Goal: Information Seeking & Learning: Find specific page/section

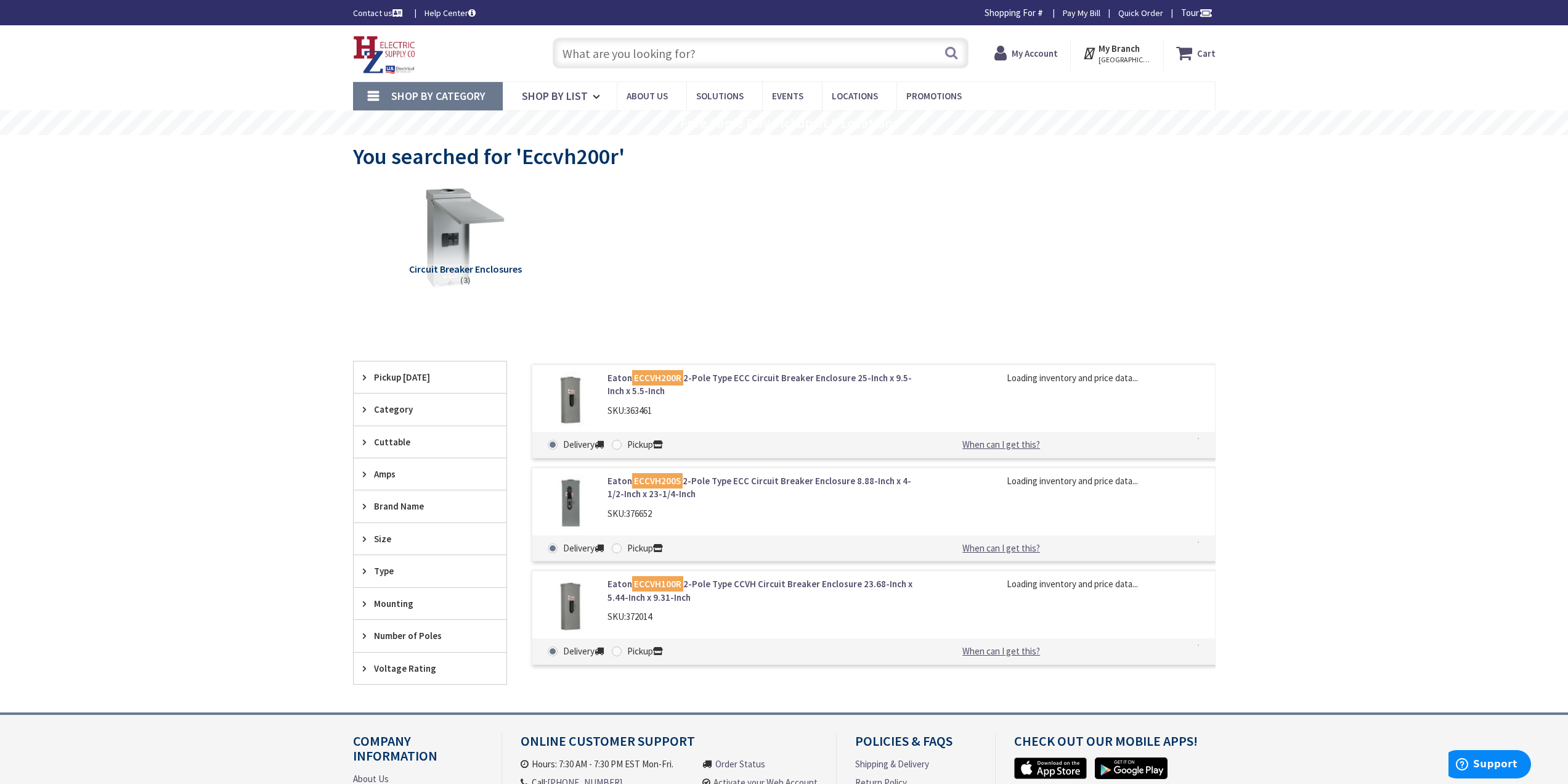
click at [698, 58] on input "text" at bounding box center [761, 52] width 415 height 31
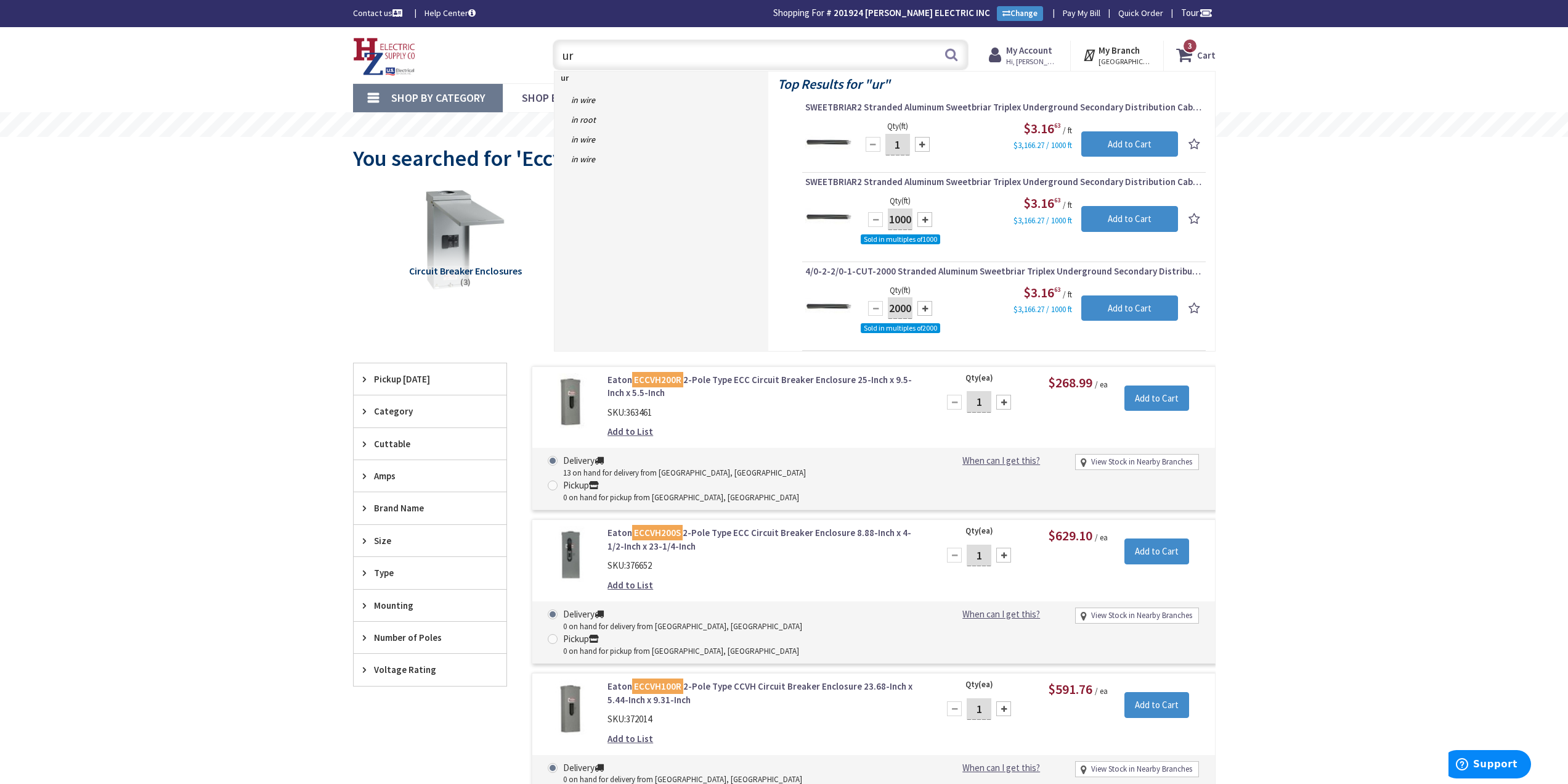
type input "u"
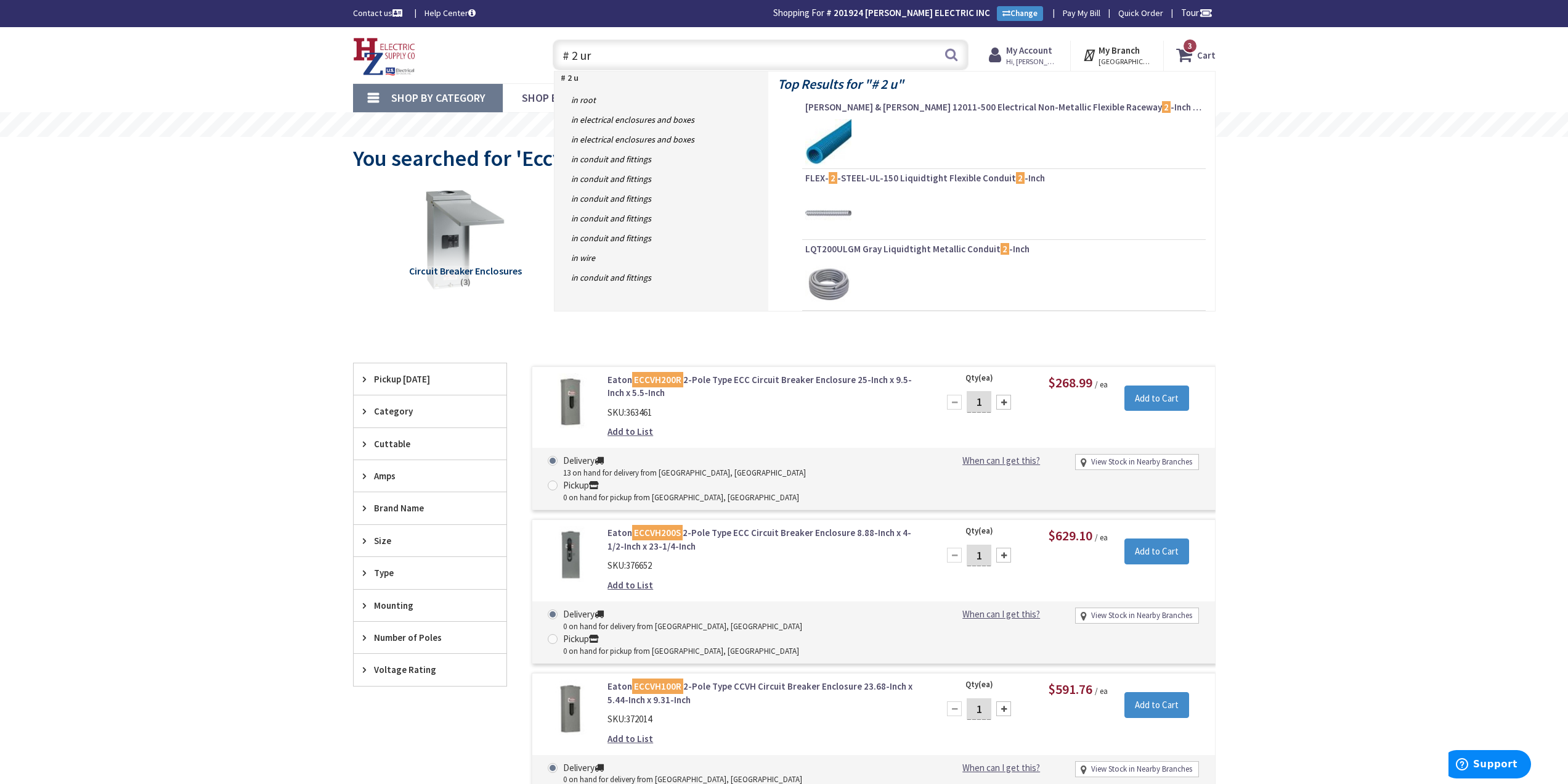
type input "# 2 urd"
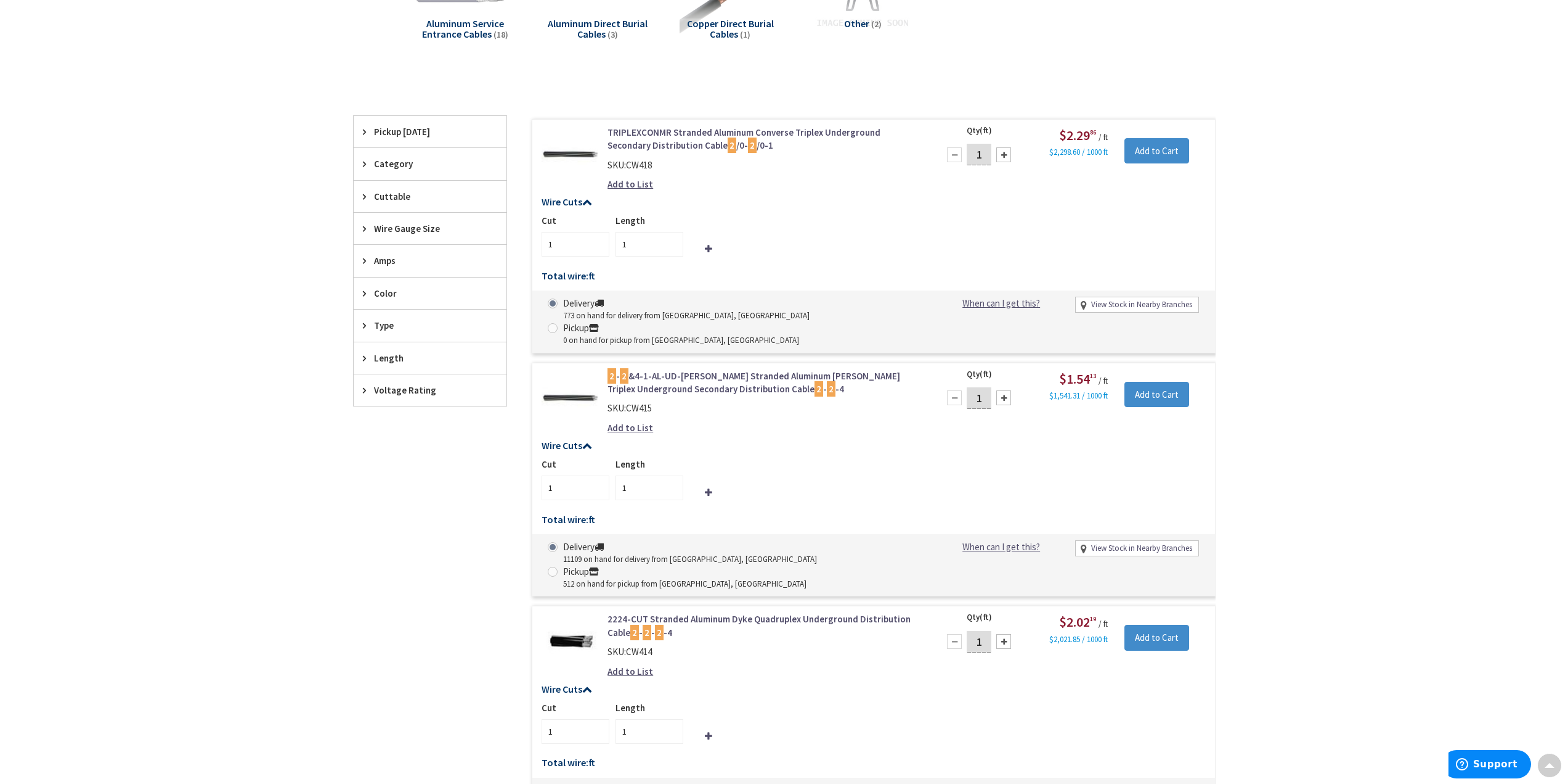
scroll to position [248, 0]
click at [695, 368] on link "2 - 2 &4-1-AL-UD-STEPHENS Stranded Aluminum Stephens Triplex Underground Second…" at bounding box center [764, 381] width 314 height 27
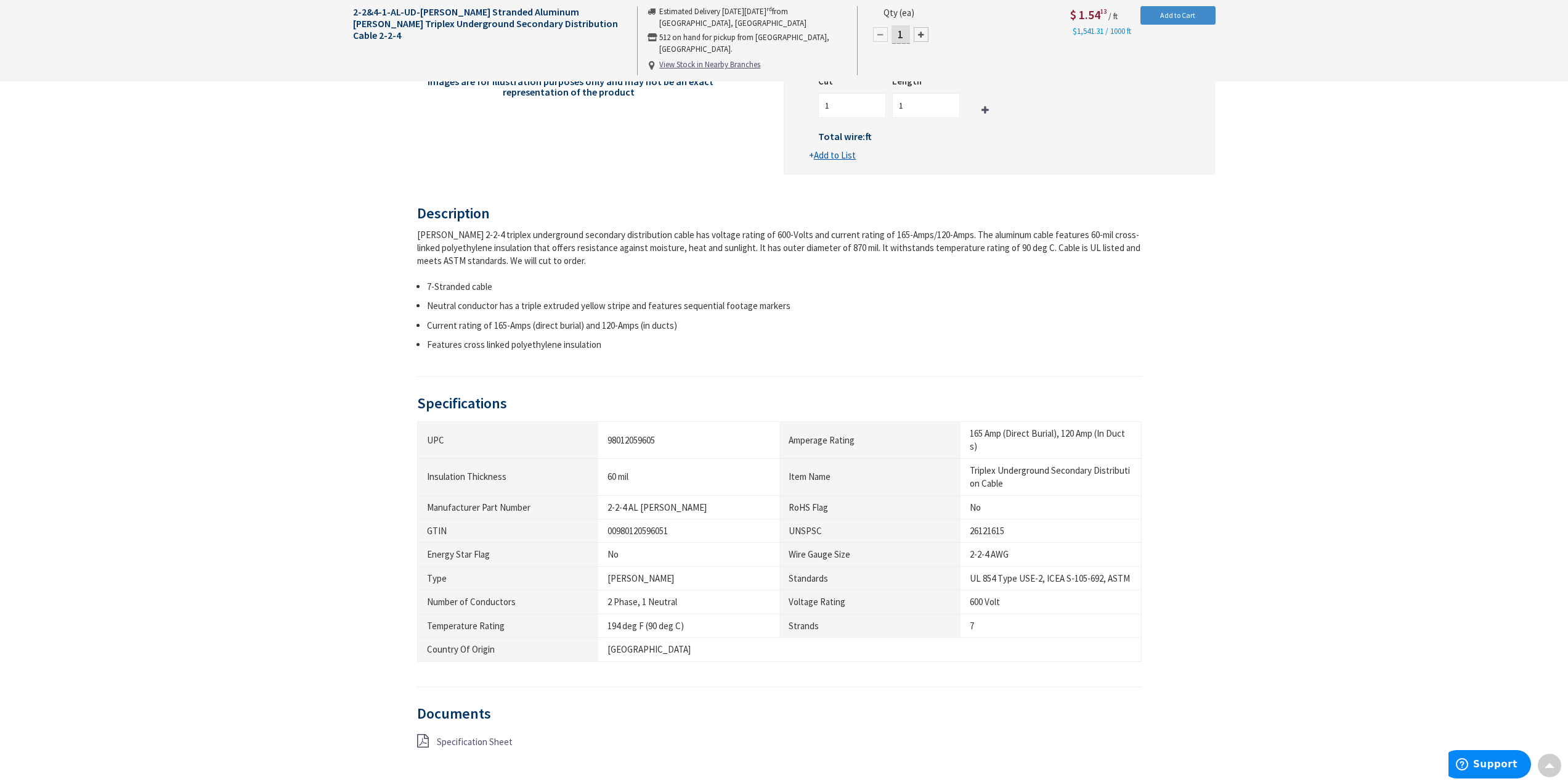
scroll to position [434, 0]
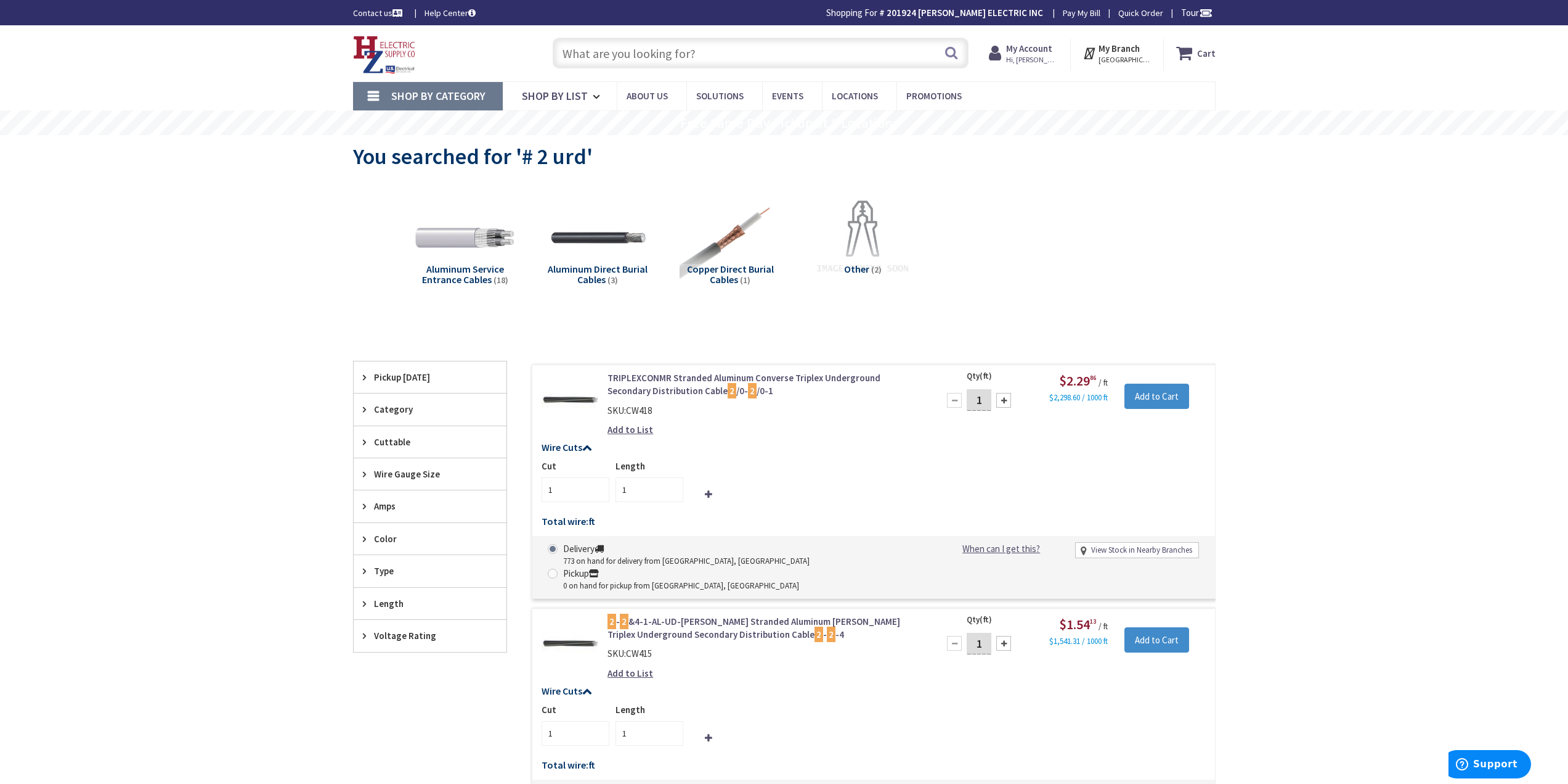
click at [646, 50] on input "text" at bounding box center [761, 52] width 415 height 31
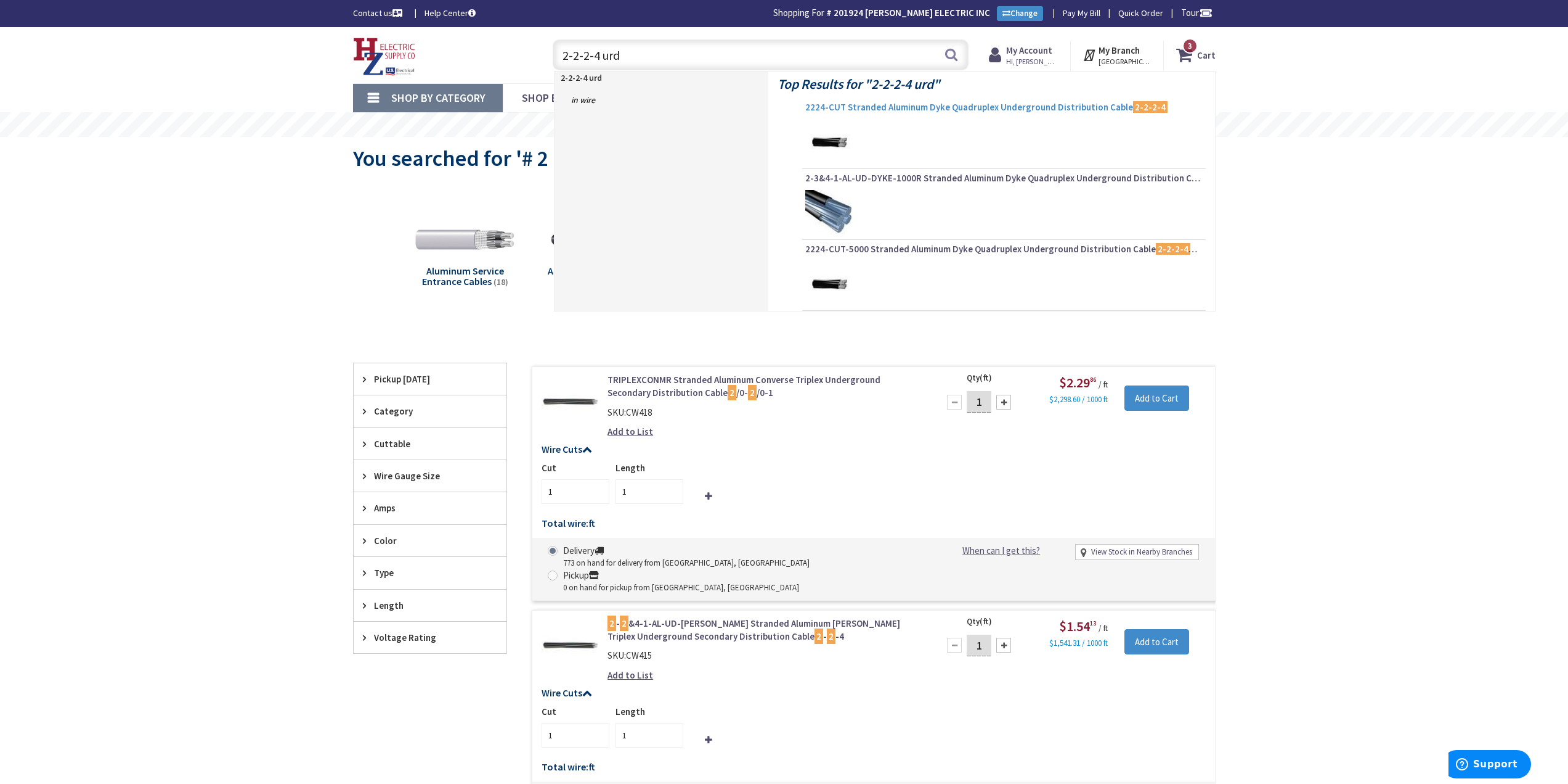
type input "2-2-2-4 urd"
click at [1007, 105] on span "2224-CUT Stranded Aluminum Dyke Quadruplex Underground Distribution Cable 2-2-2…" at bounding box center [1004, 107] width 398 height 12
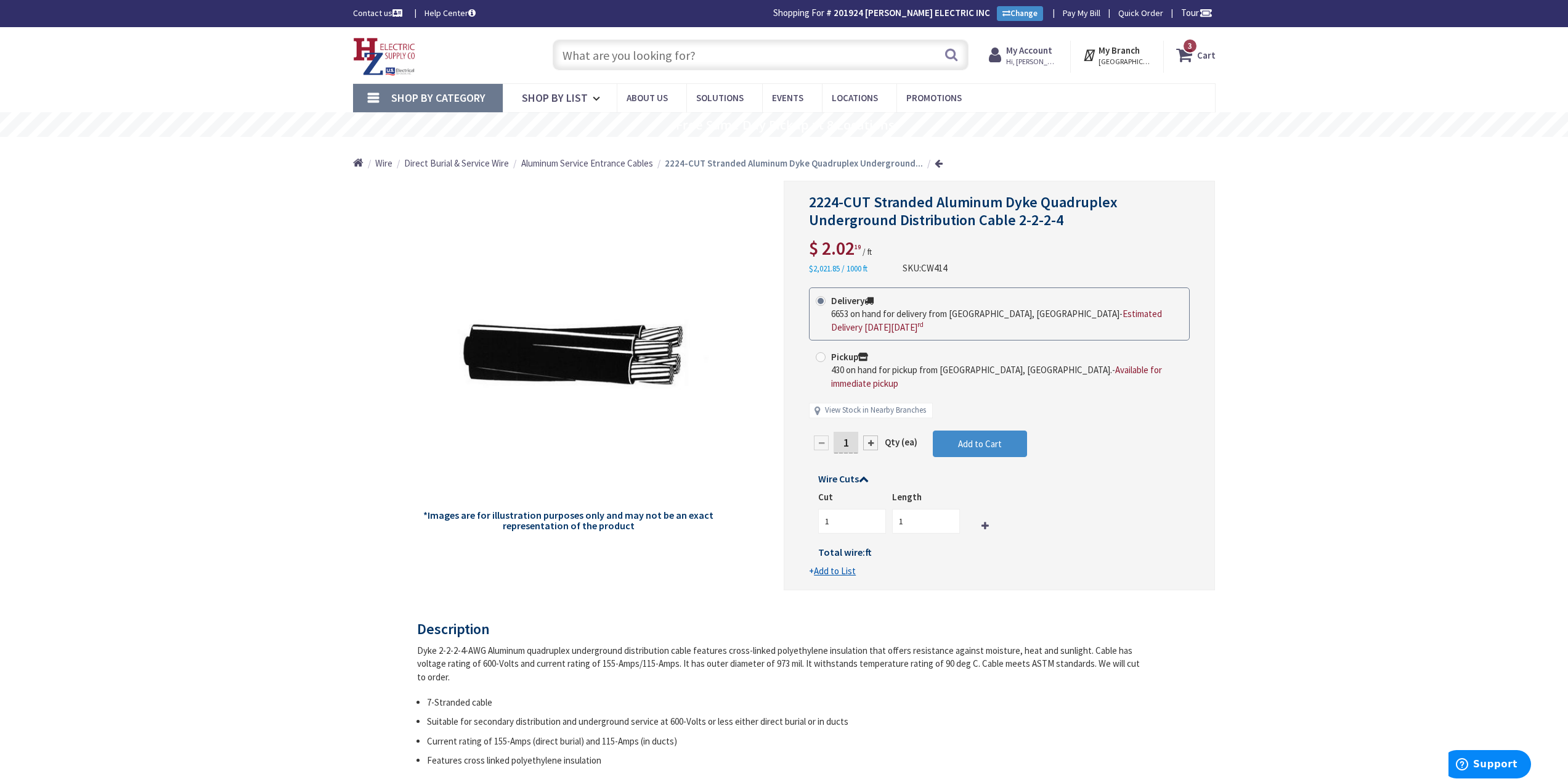
click at [606, 48] on input "text" at bounding box center [761, 54] width 415 height 31
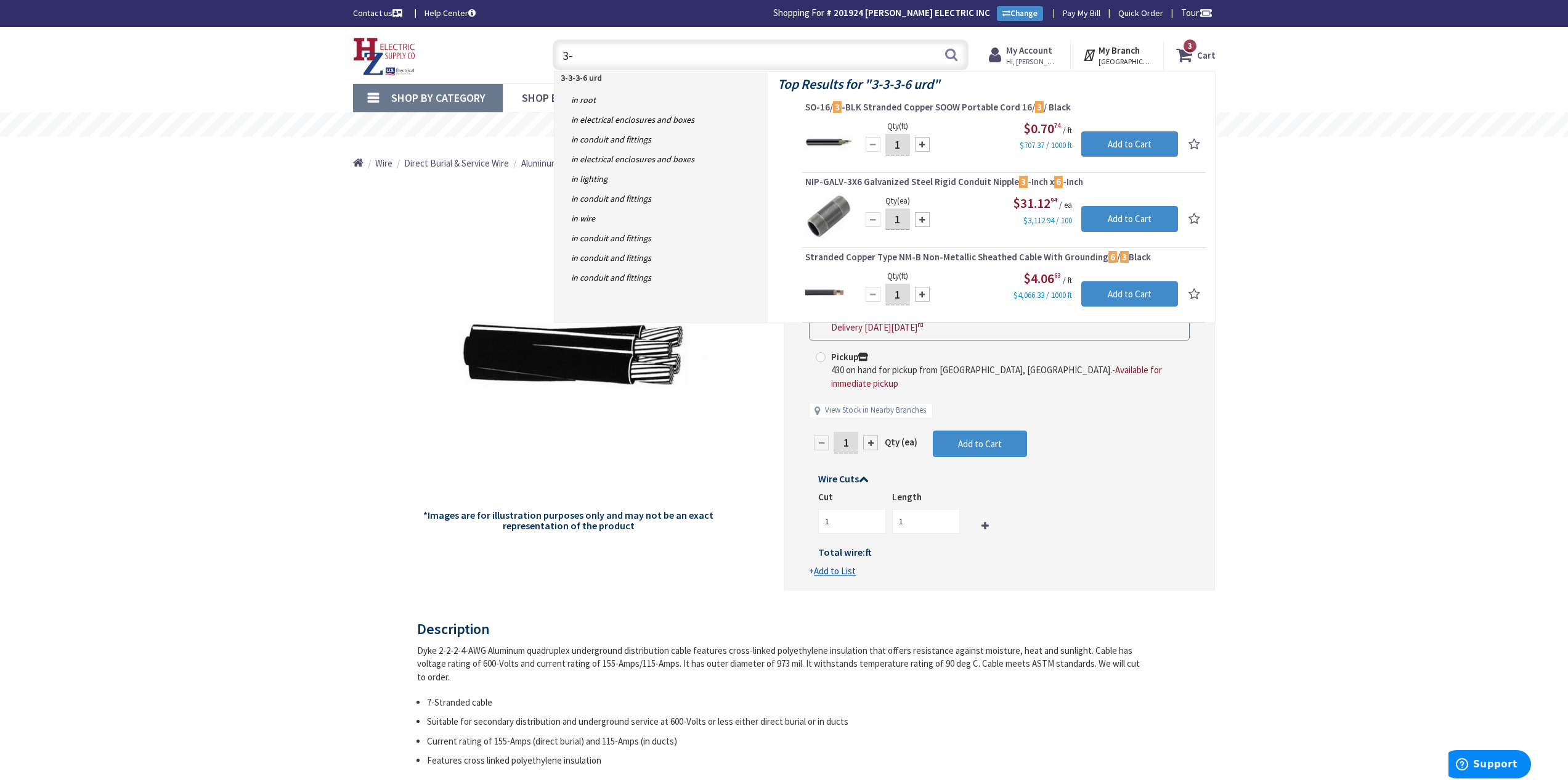
type input "3"
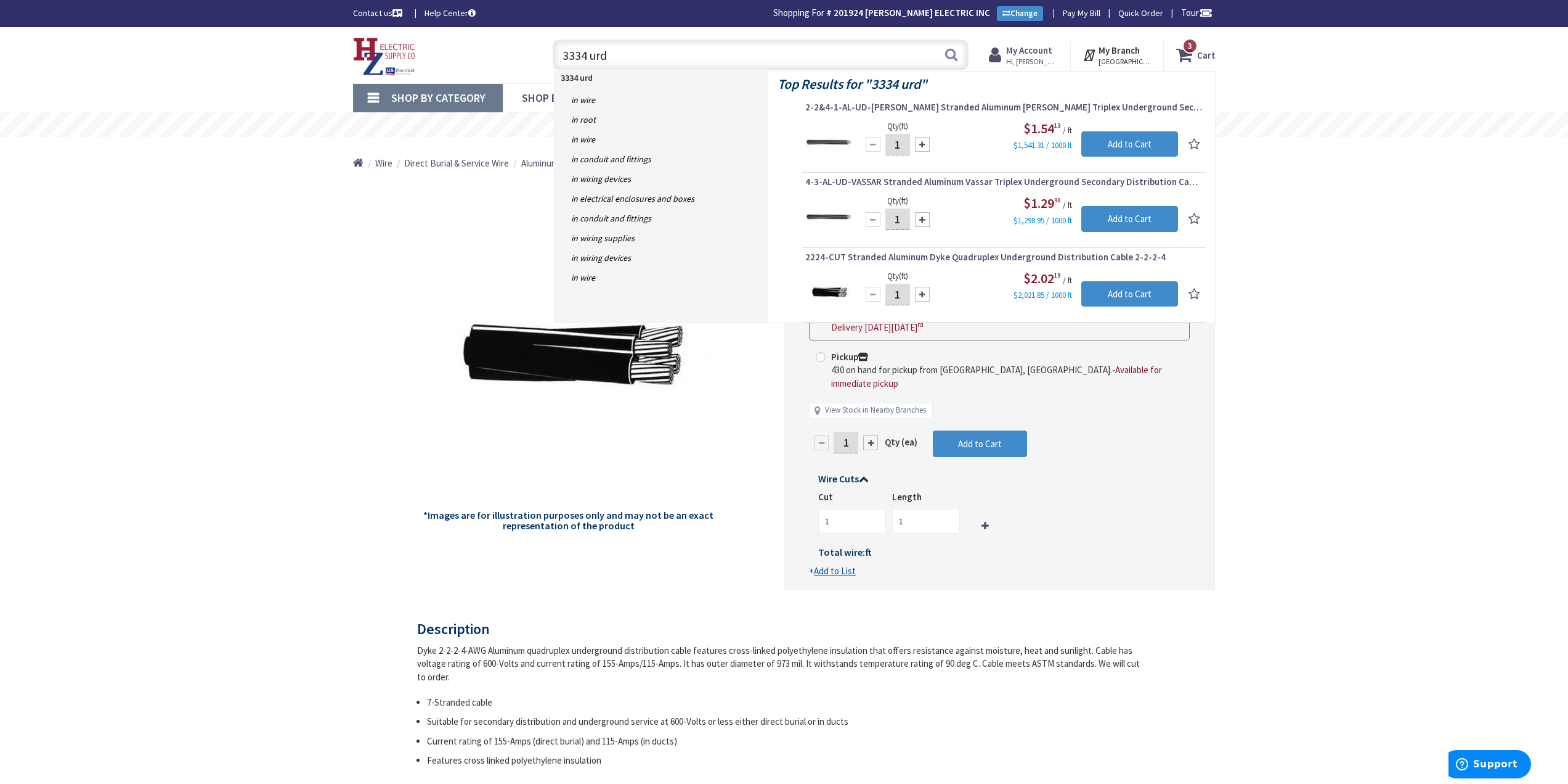
drag, startPoint x: 1337, startPoint y: 426, endPoint x: 1307, endPoint y: 435, distance: 31.3
click at [1340, 425] on div "2224-CUT Stranded Aluminum Dyke Quadruplex Underground Distribution Cable 2-2-2…" at bounding box center [784, 707] width 1568 height 1361
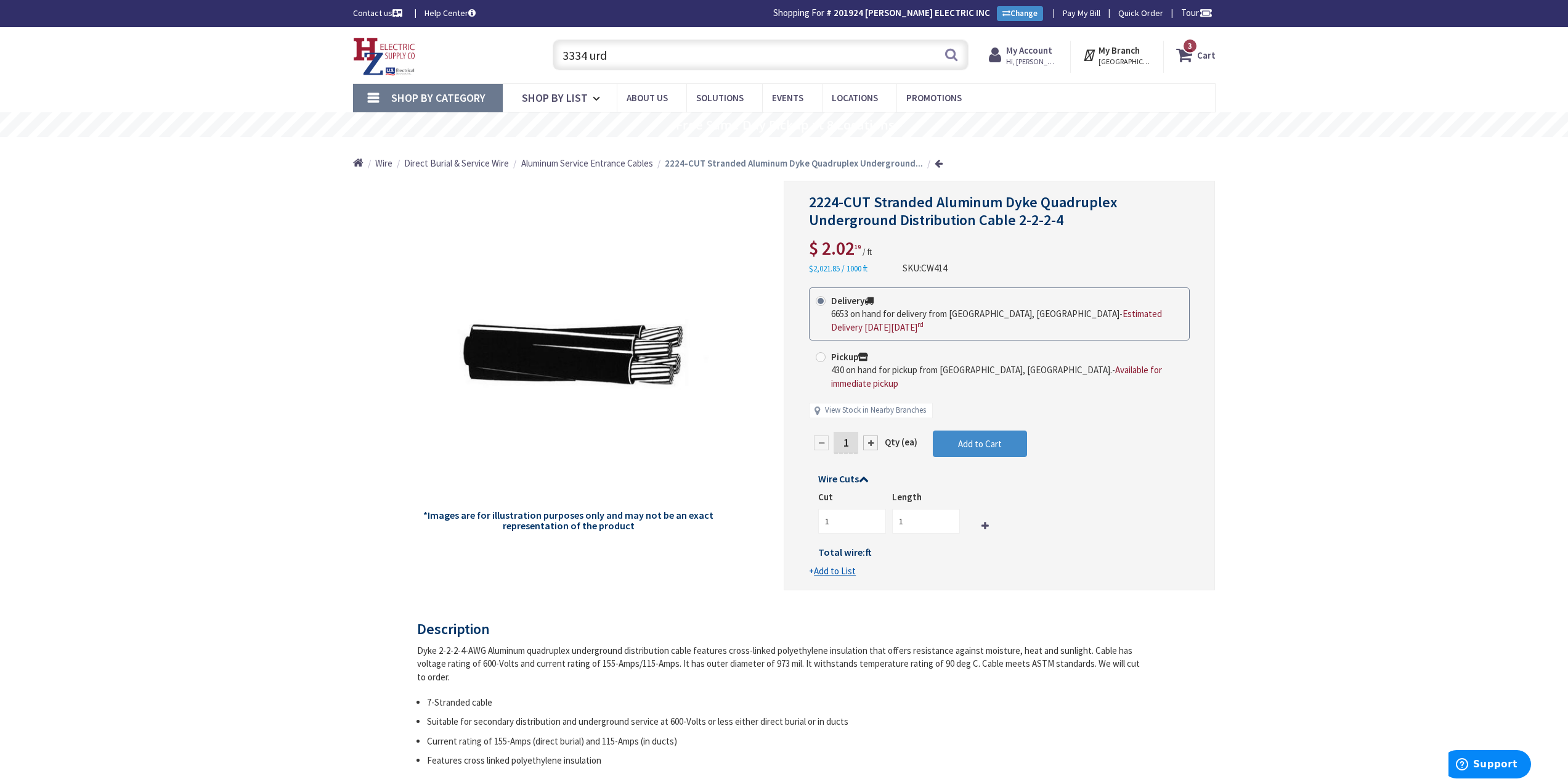
click at [658, 39] on div "3334 urd 3334 urd Search" at bounding box center [758, 54] width 422 height 40
click at [654, 53] on input "3334 urd" at bounding box center [761, 54] width 415 height 31
drag, startPoint x: 635, startPoint y: 55, endPoint x: 456, endPoint y: 71, distance: 179.7
click at [456, 71] on div "Toggle Nav 3334 urd 3334 urd Search 3 3 3 items Cart My Cart 3 Close 3" at bounding box center [784, 55] width 881 height 42
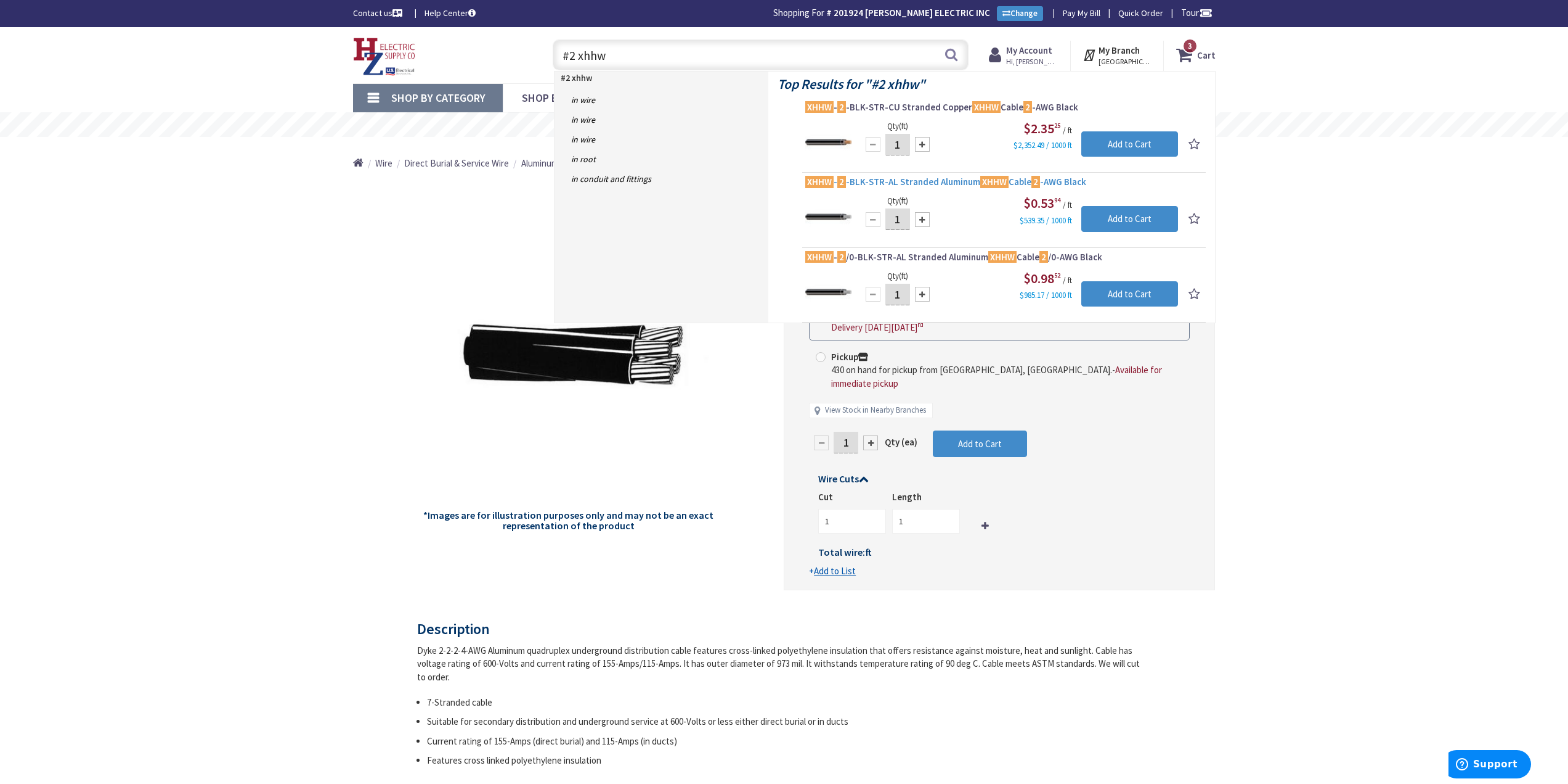
type input "#2 xhhw"
click at [923, 186] on span "XHHW - 2 -BLK-STR-AL Stranded Aluminum XHHW Cable 2 -AWG Black" at bounding box center [1004, 182] width 398 height 12
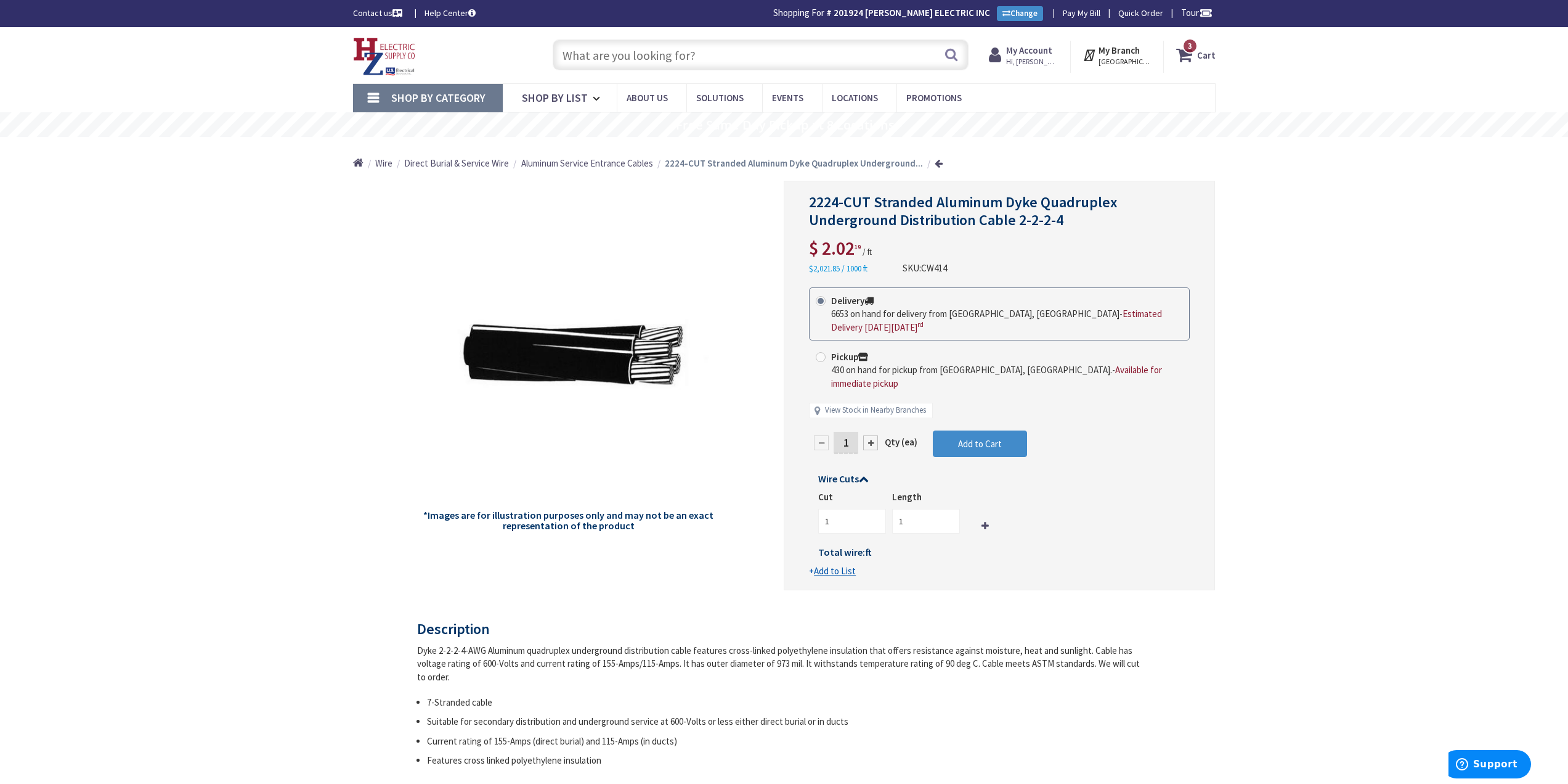
click at [607, 56] on input "text" at bounding box center [761, 54] width 415 height 31
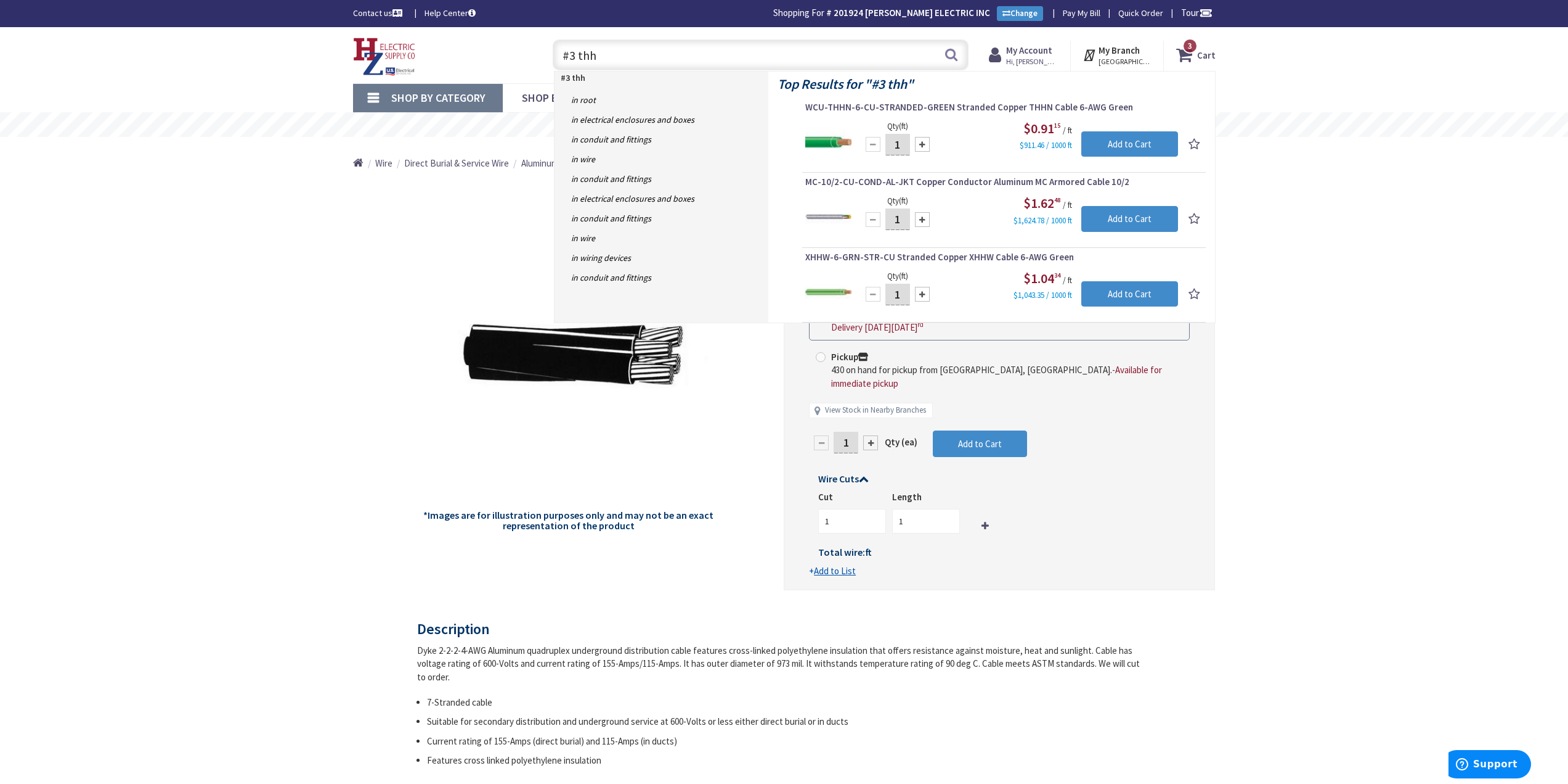
type input "#3 thhn"
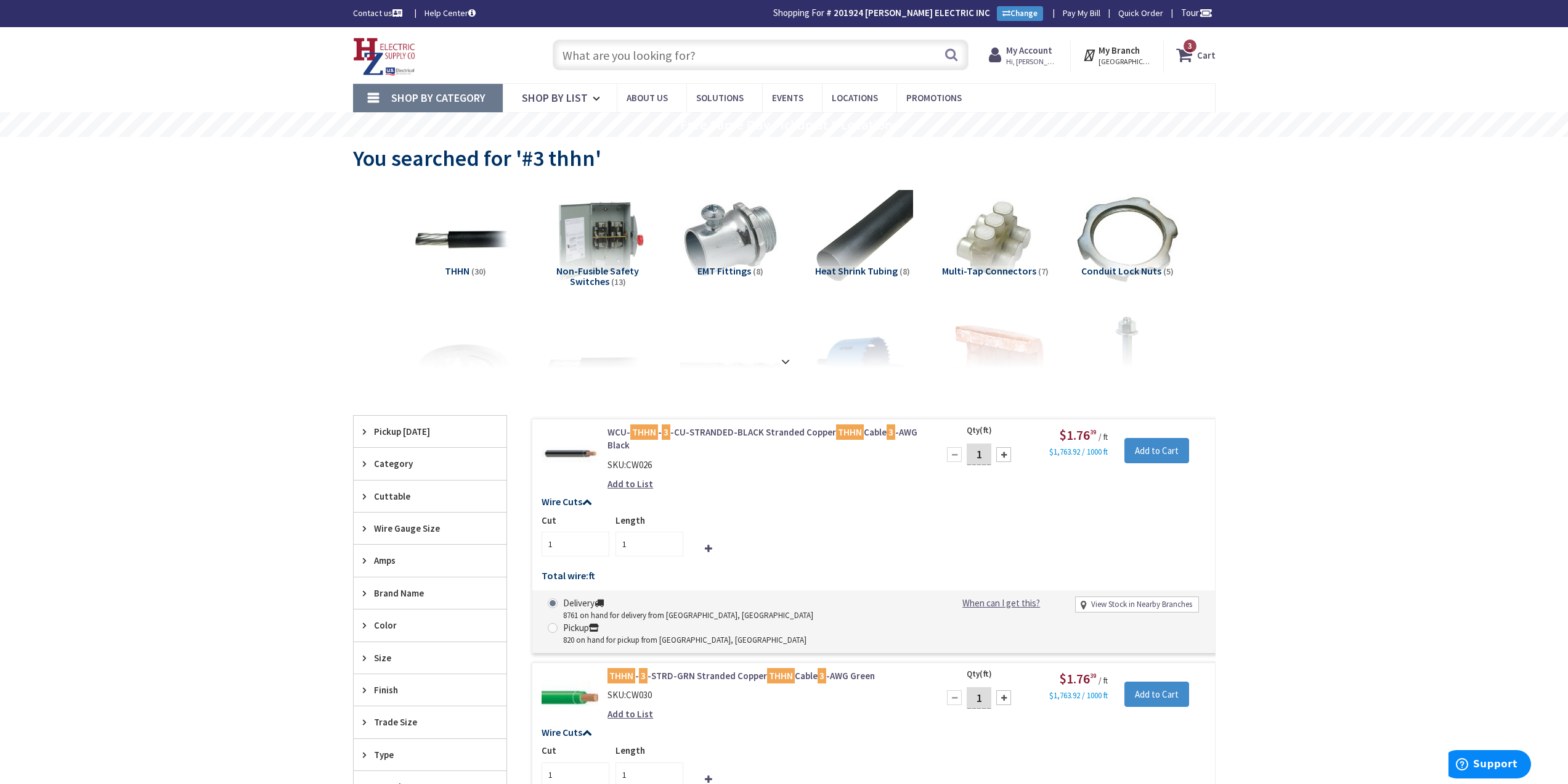
click at [697, 429] on link "WCU- THHN - 3 -CU-STRANDED-BLACK Stranded Copper THHN Cable 3 -AWG Black" at bounding box center [764, 439] width 314 height 27
